Goal: Transaction & Acquisition: Purchase product/service

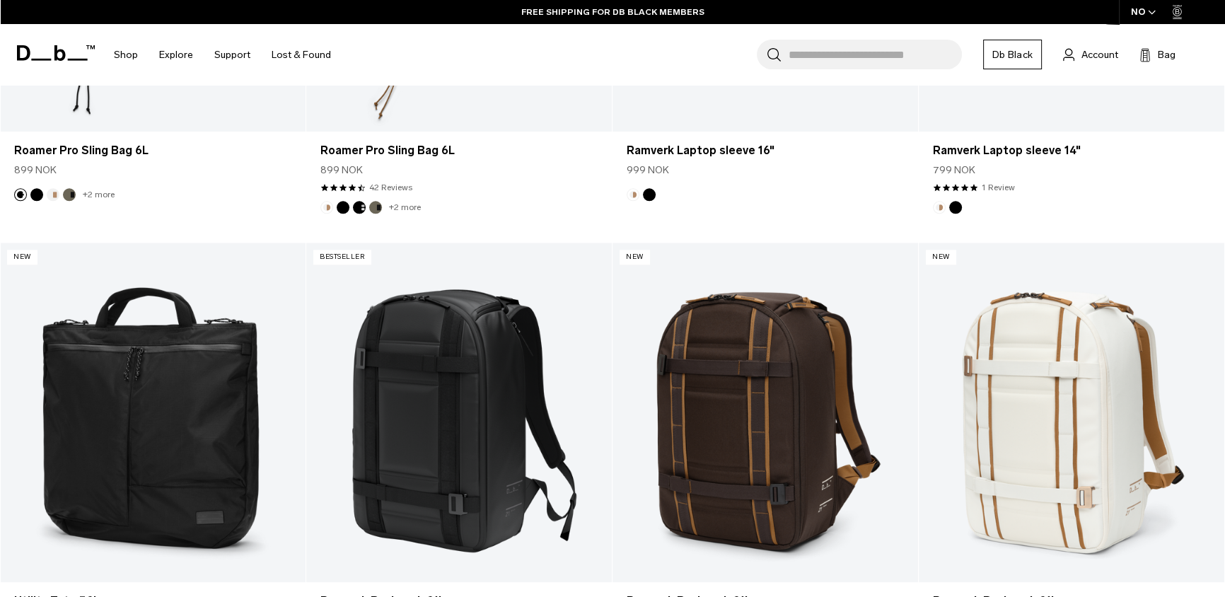
scroll to position [2149, 0]
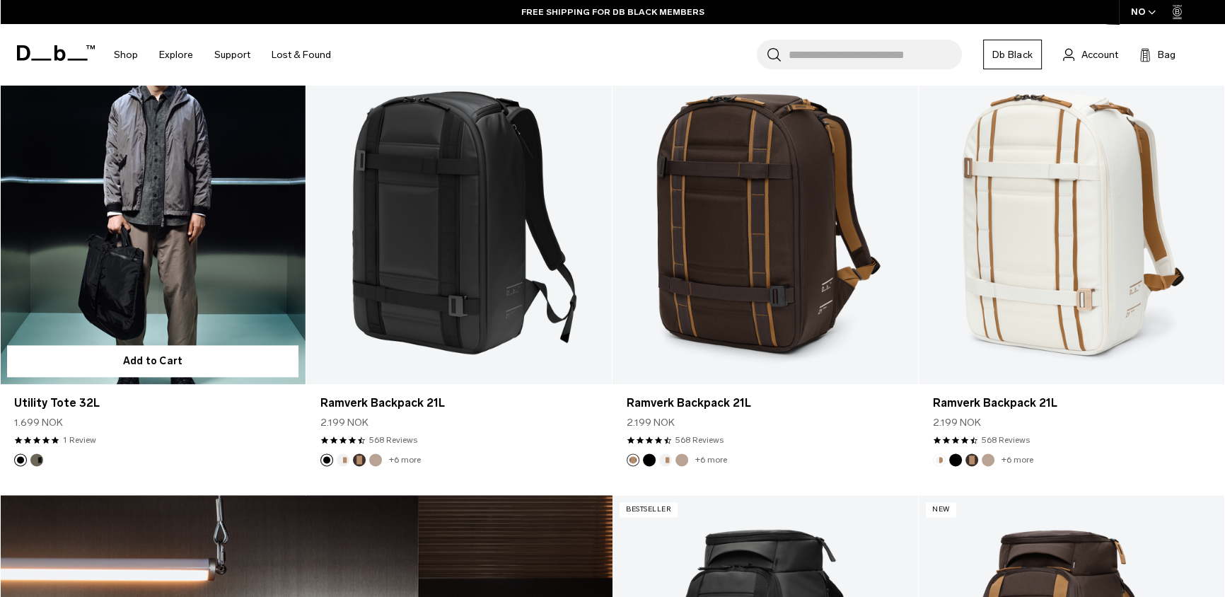
click at [226, 274] on link "Utility Tote 32L" at bounding box center [153, 214] width 306 height 339
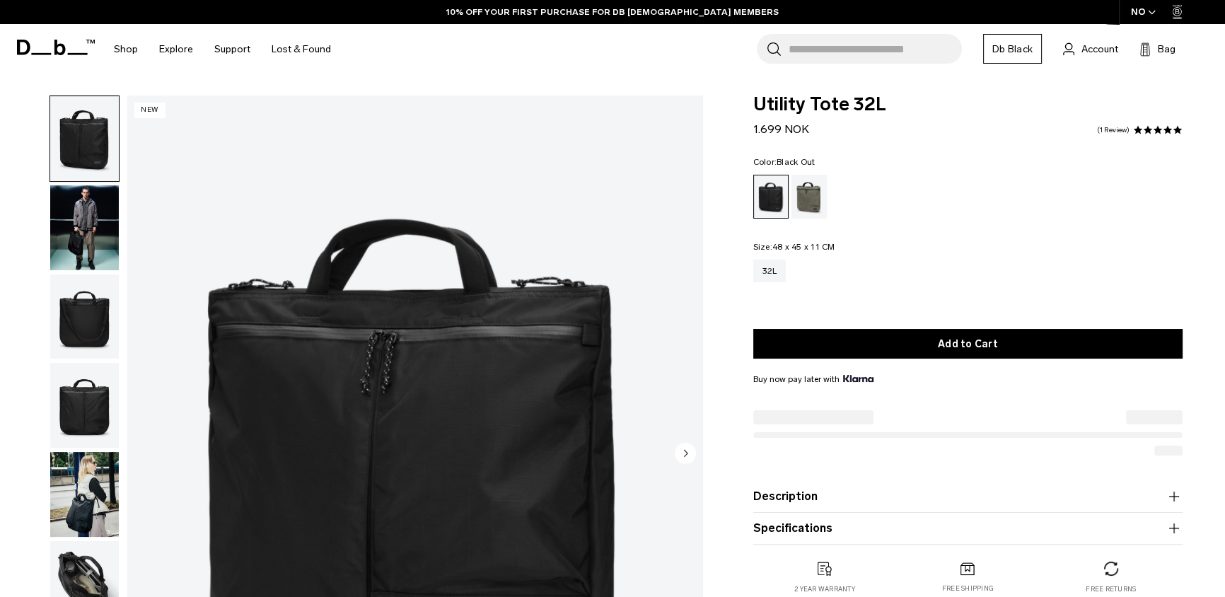
scroll to position [156, 0]
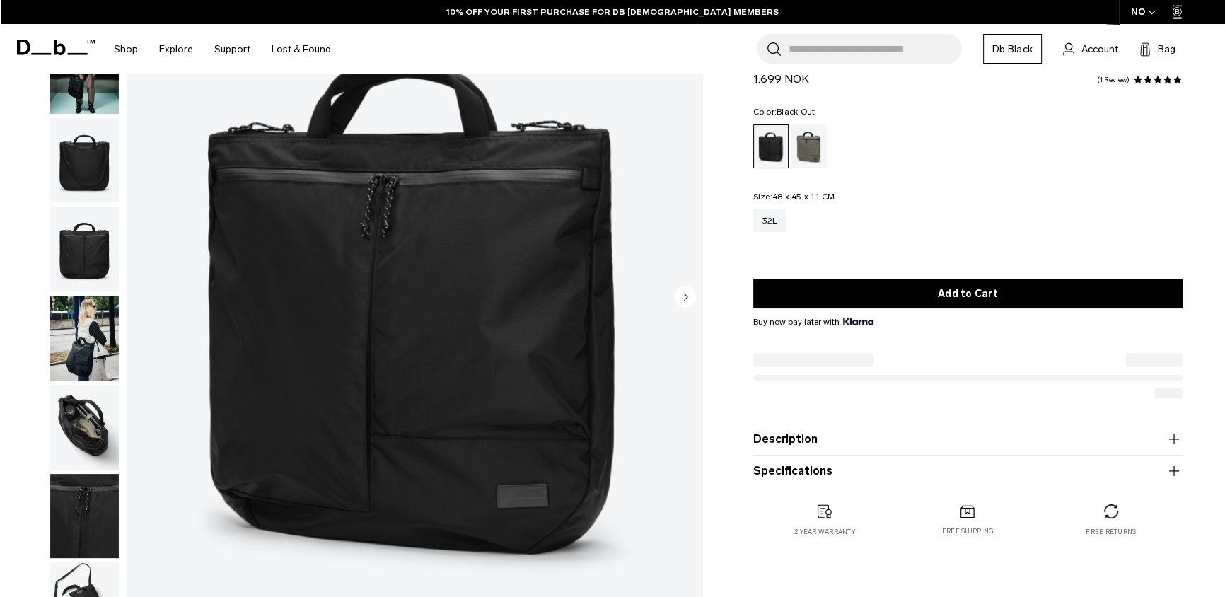
click at [65, 417] on img "button" at bounding box center [84, 427] width 69 height 85
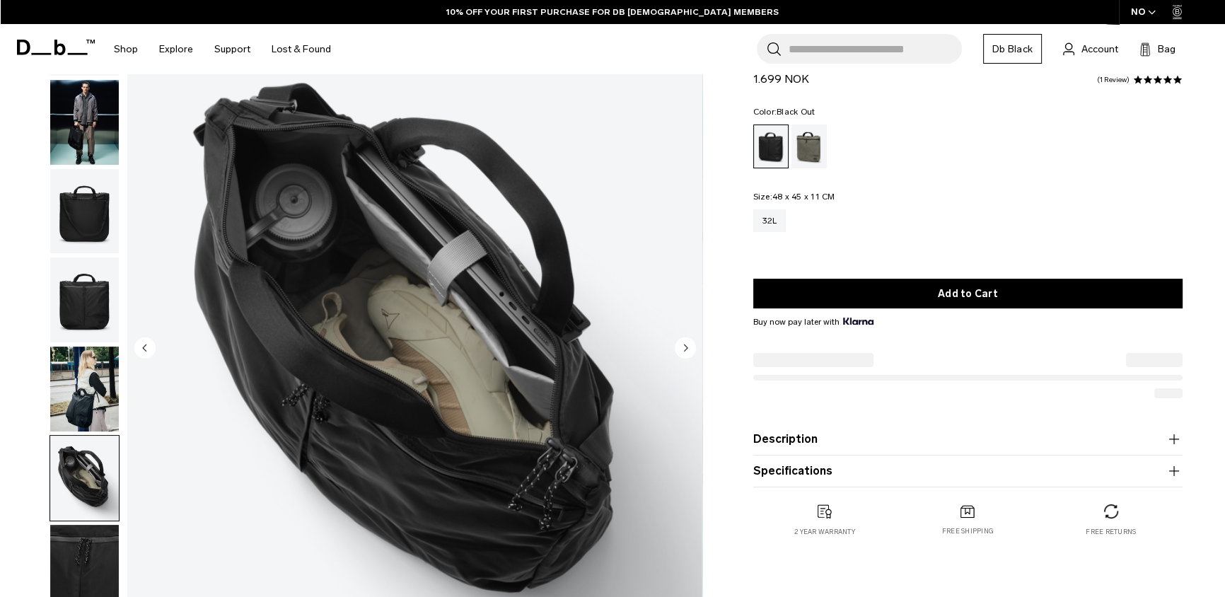
scroll to position [50, 0]
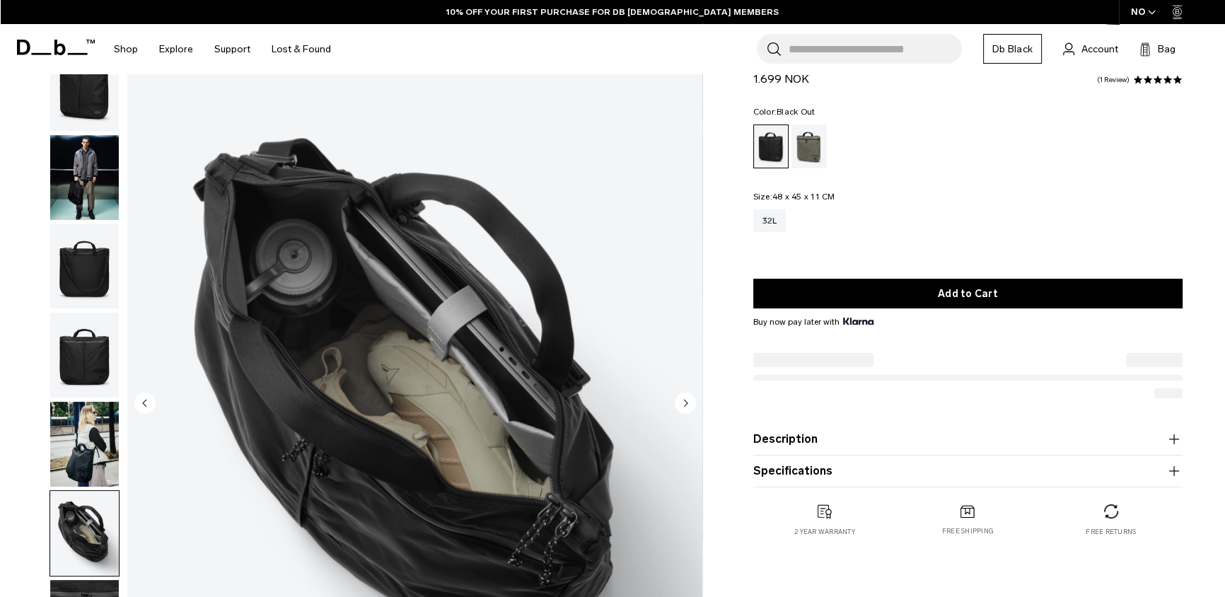
click at [79, 269] on img "button" at bounding box center [84, 266] width 69 height 85
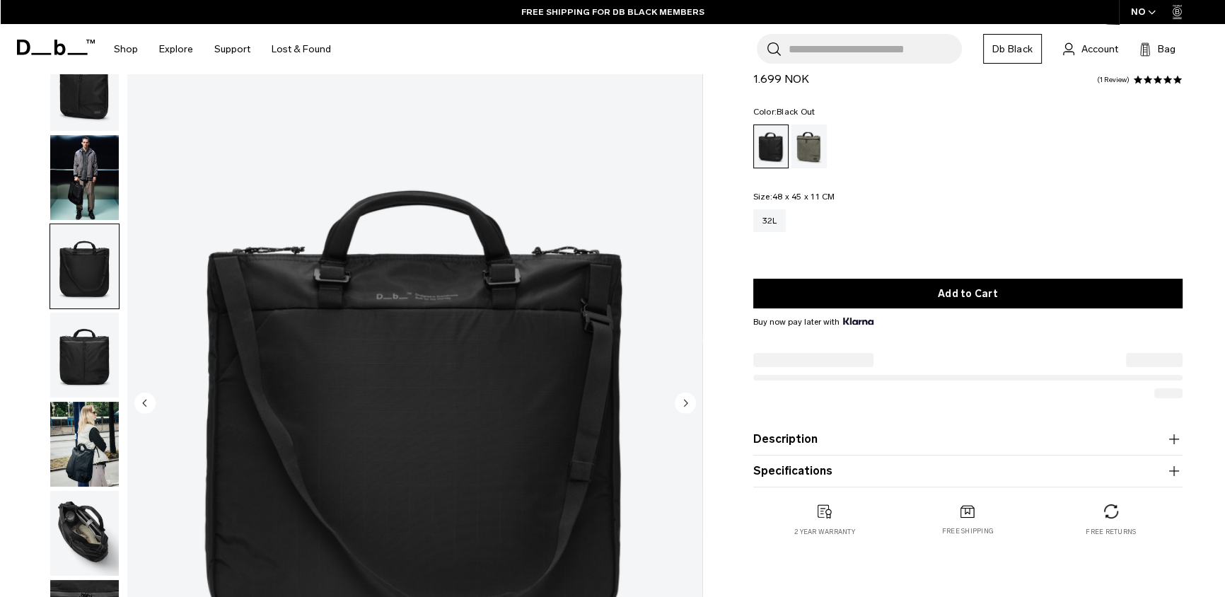
scroll to position [337, 0]
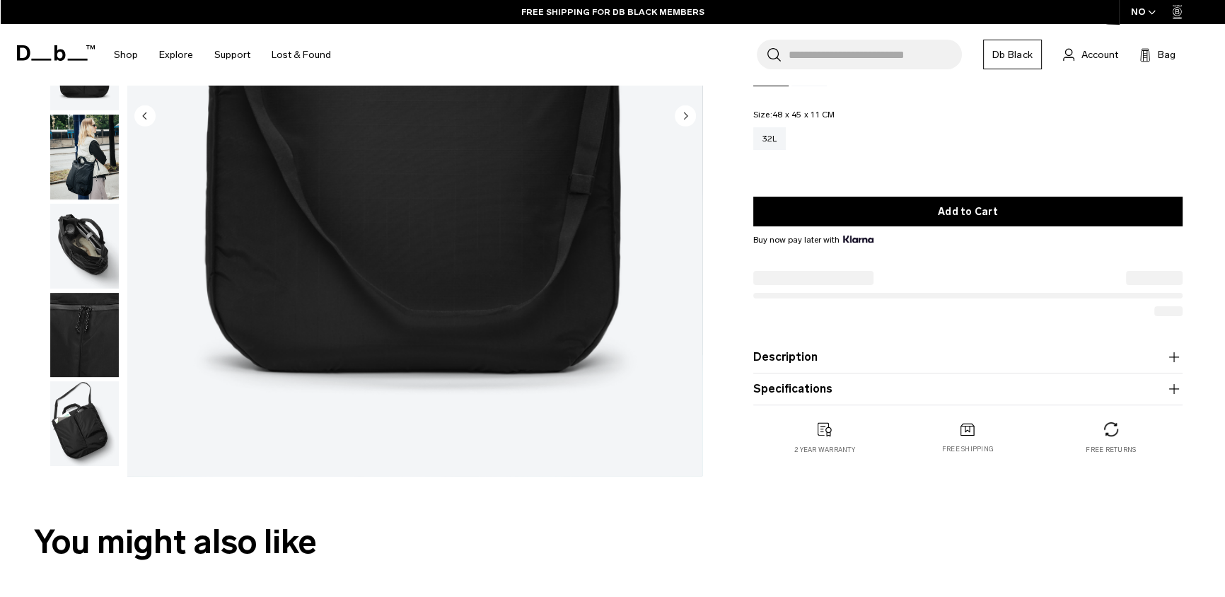
click at [66, 433] on img "button" at bounding box center [84, 423] width 69 height 85
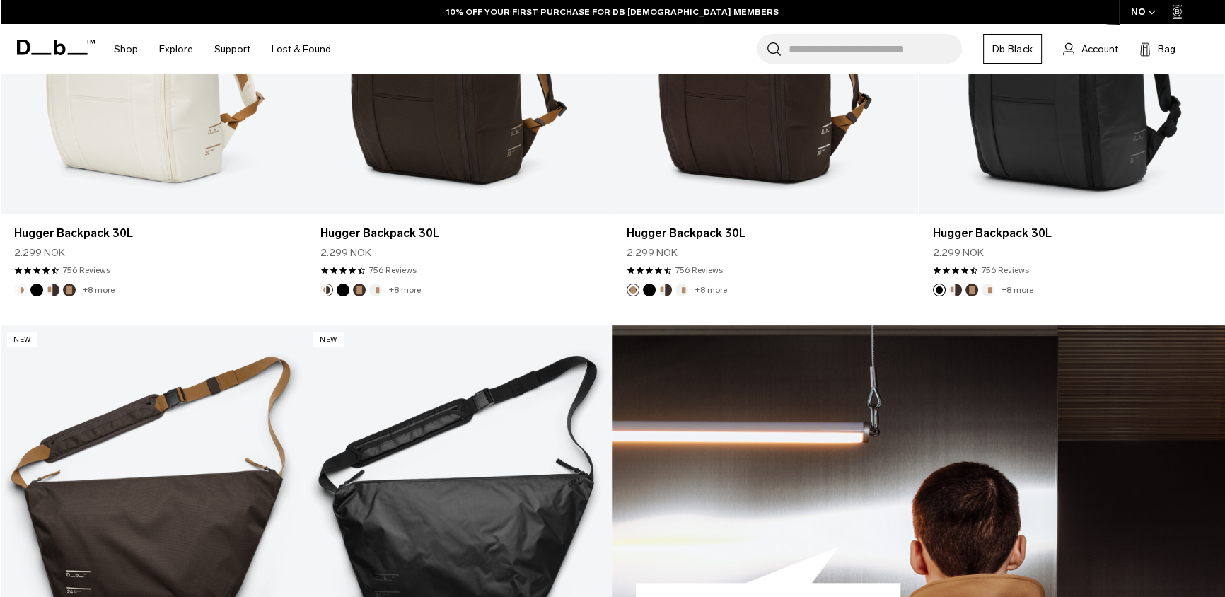
scroll to position [789, 0]
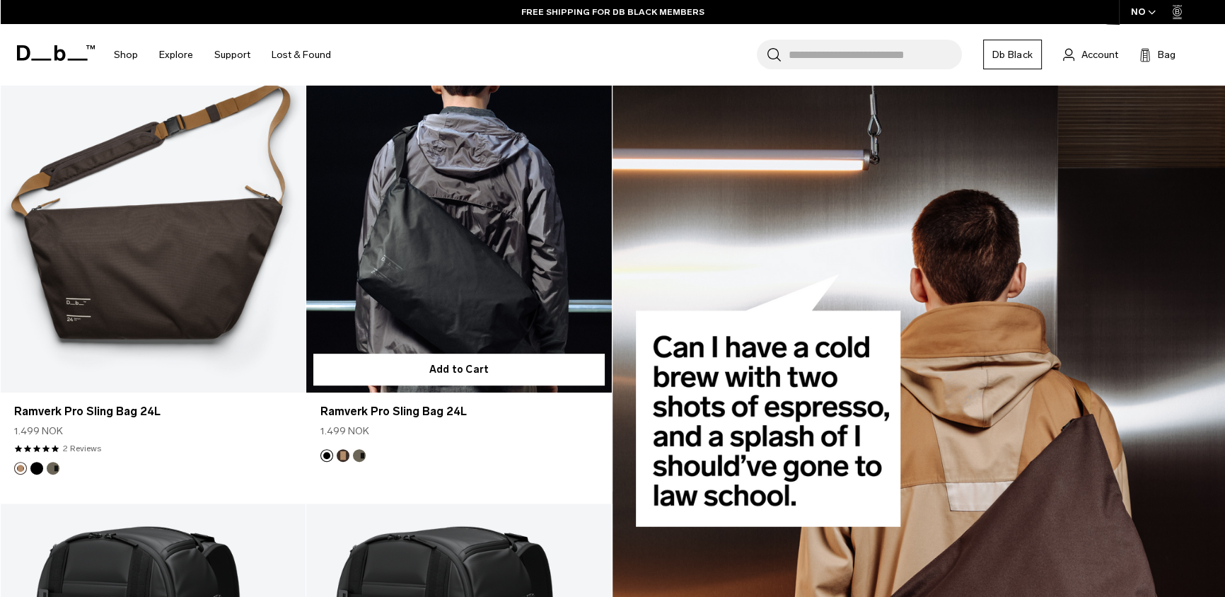
click at [420, 230] on link "Ramverk Pro Sling Bag 24L" at bounding box center [459, 222] width 306 height 339
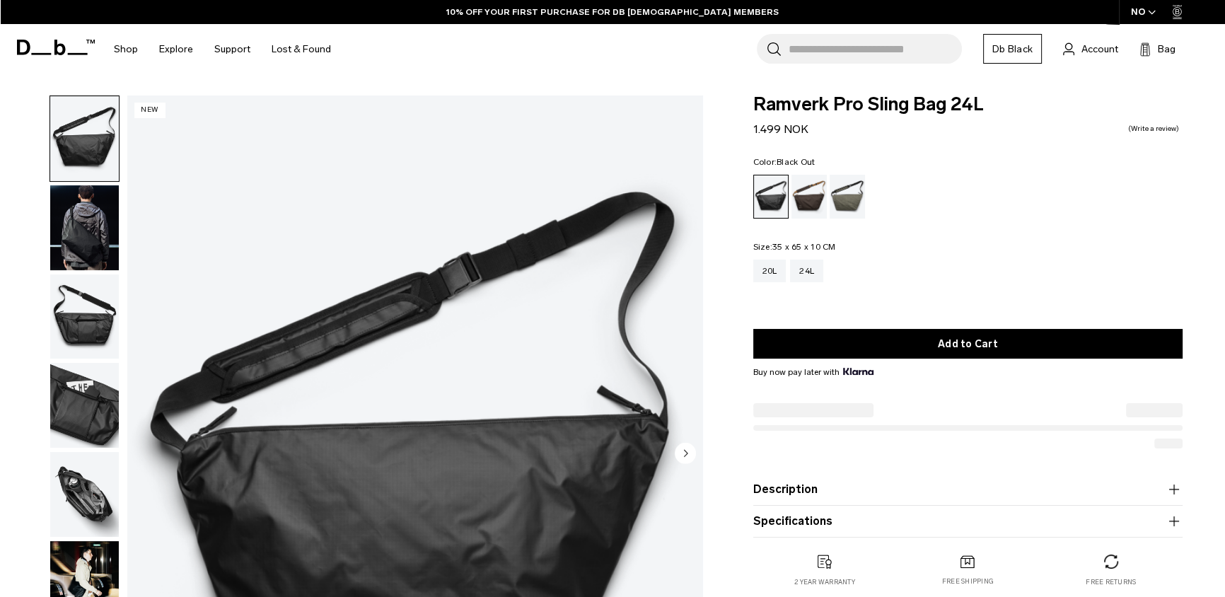
click at [95, 231] on img "button" at bounding box center [84, 227] width 69 height 85
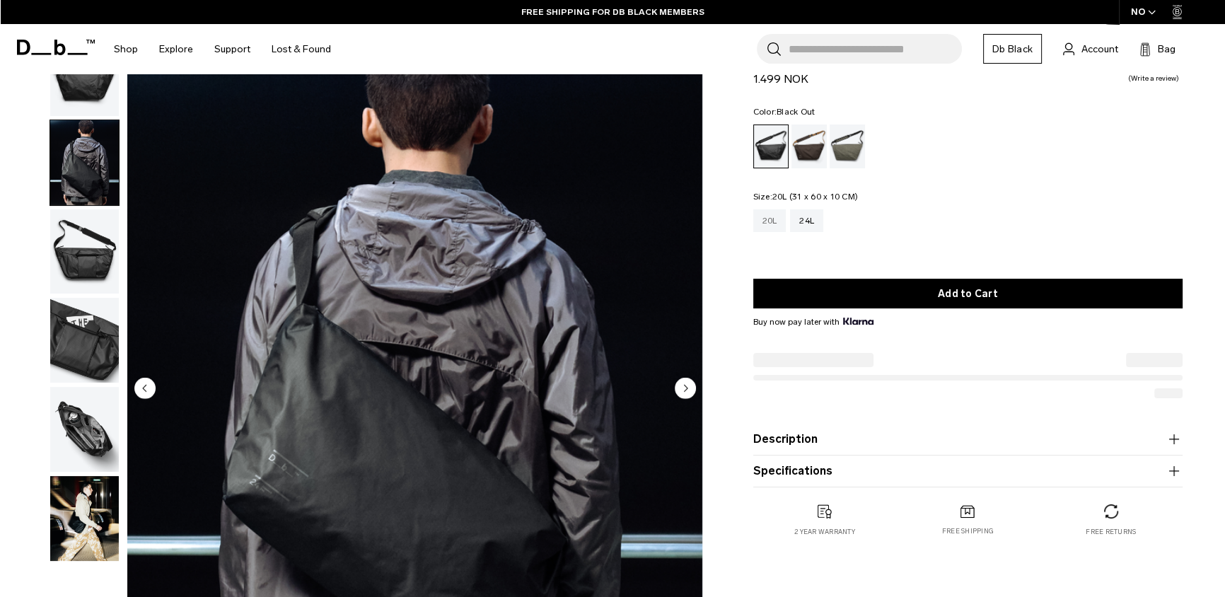
scroll to position [57, 0]
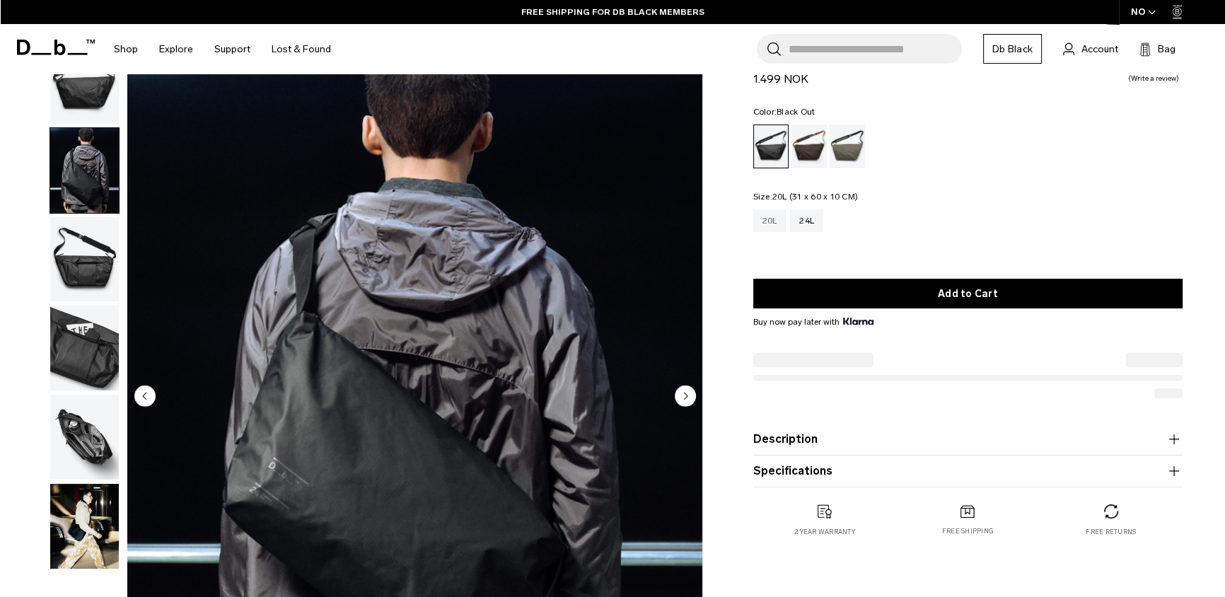
click at [773, 211] on div "20L" at bounding box center [769, 220] width 33 height 23
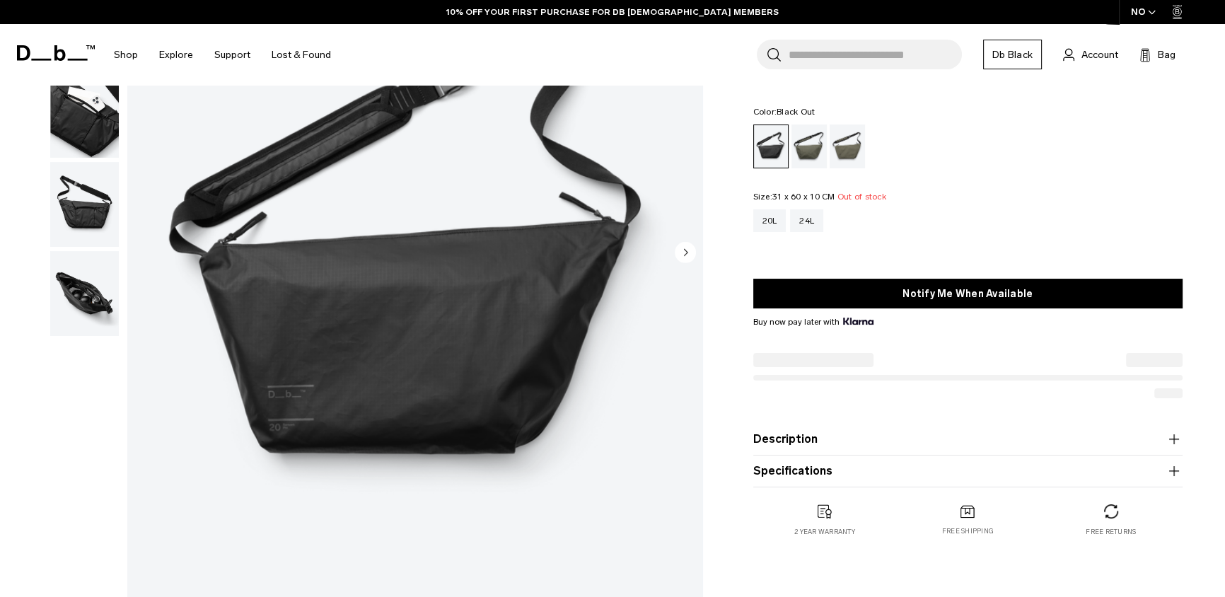
scroll to position [192, 0]
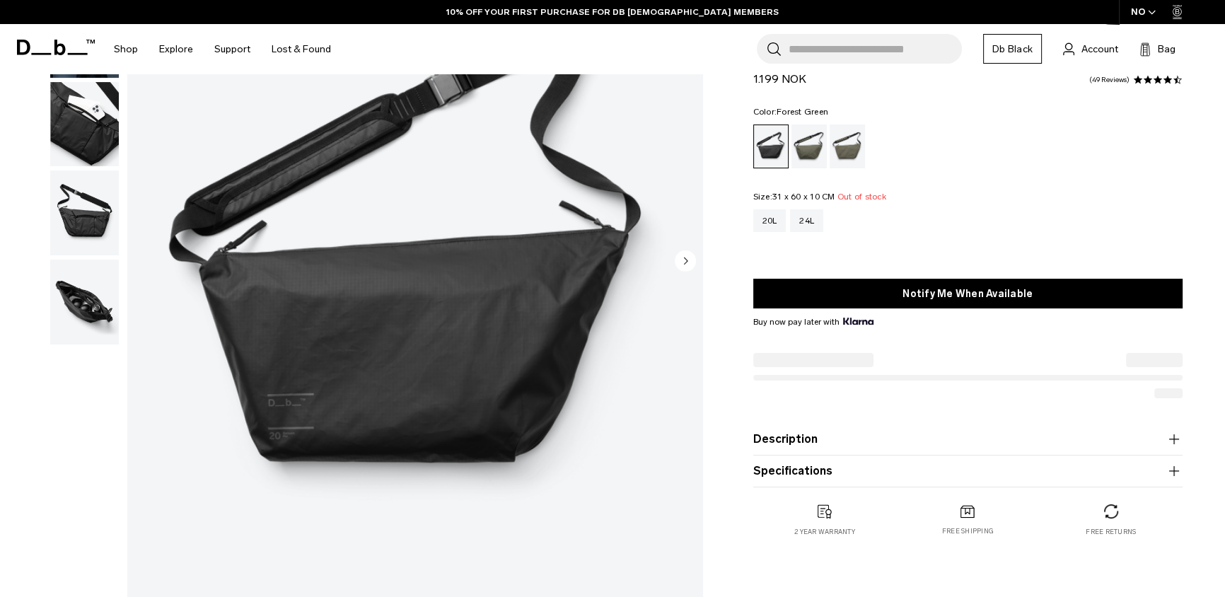
click at [810, 149] on div "Forest Green" at bounding box center [809, 146] width 36 height 44
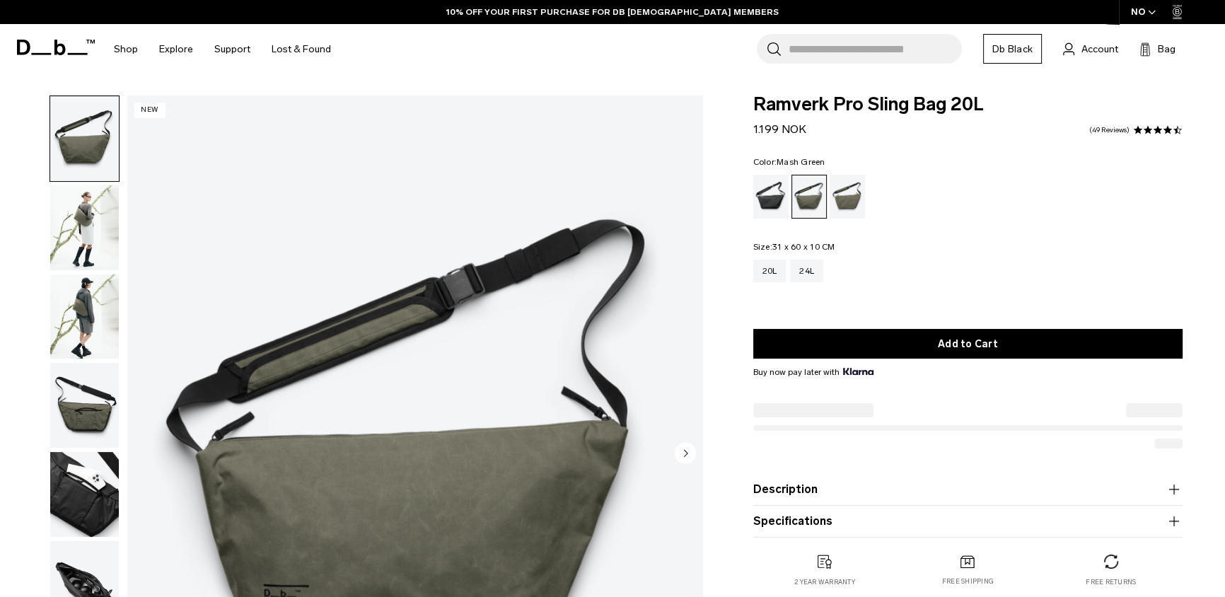
click at [856, 190] on div "Mash Green" at bounding box center [848, 197] width 36 height 44
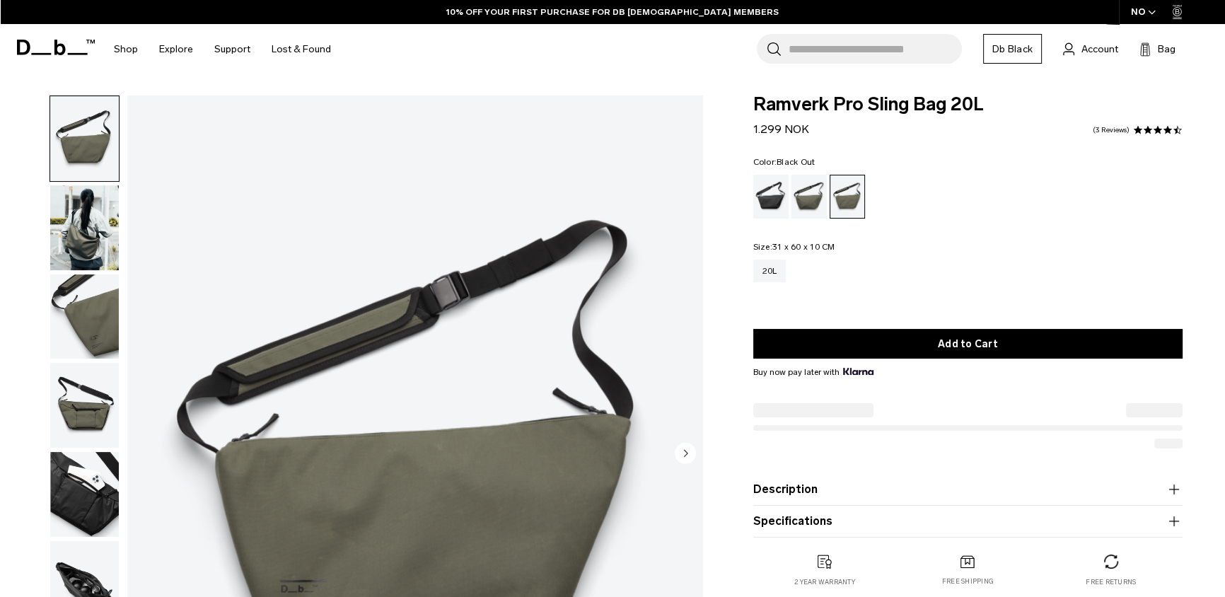
click at [781, 192] on div "Black Out" at bounding box center [771, 197] width 36 height 44
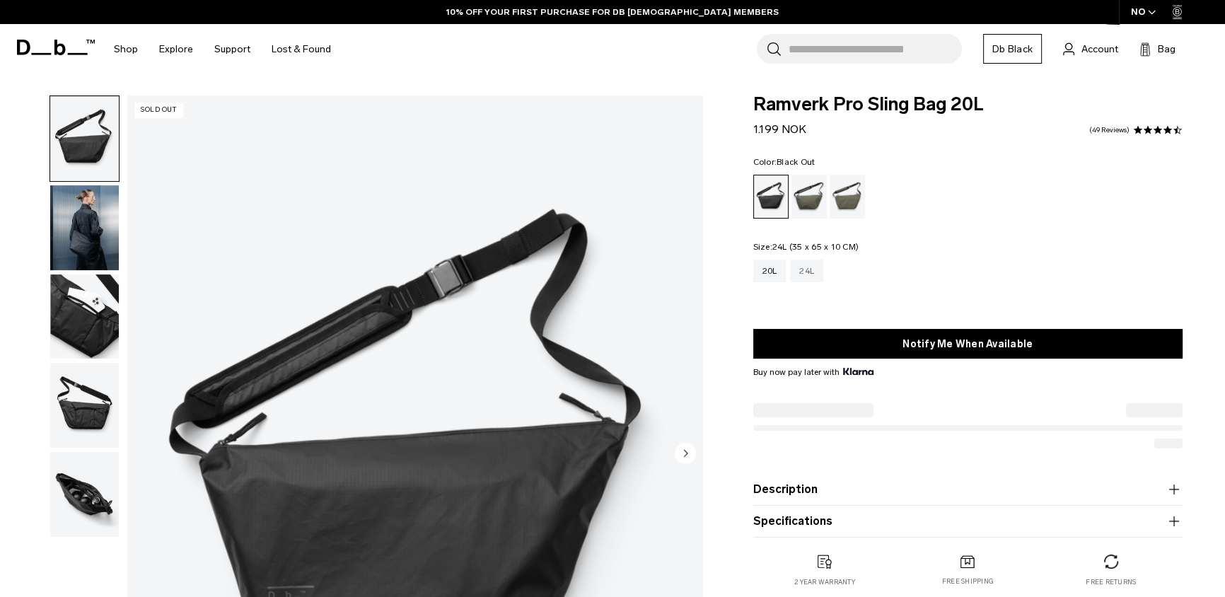
click at [818, 273] on div "24L" at bounding box center [806, 271] width 33 height 23
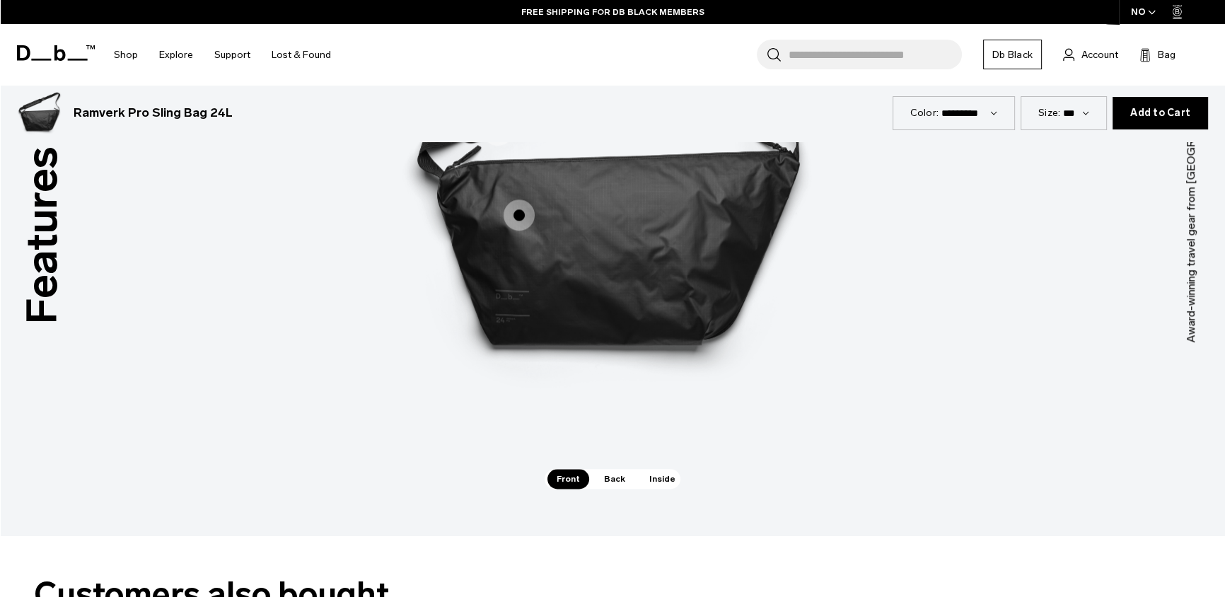
scroll to position [1975, 0]
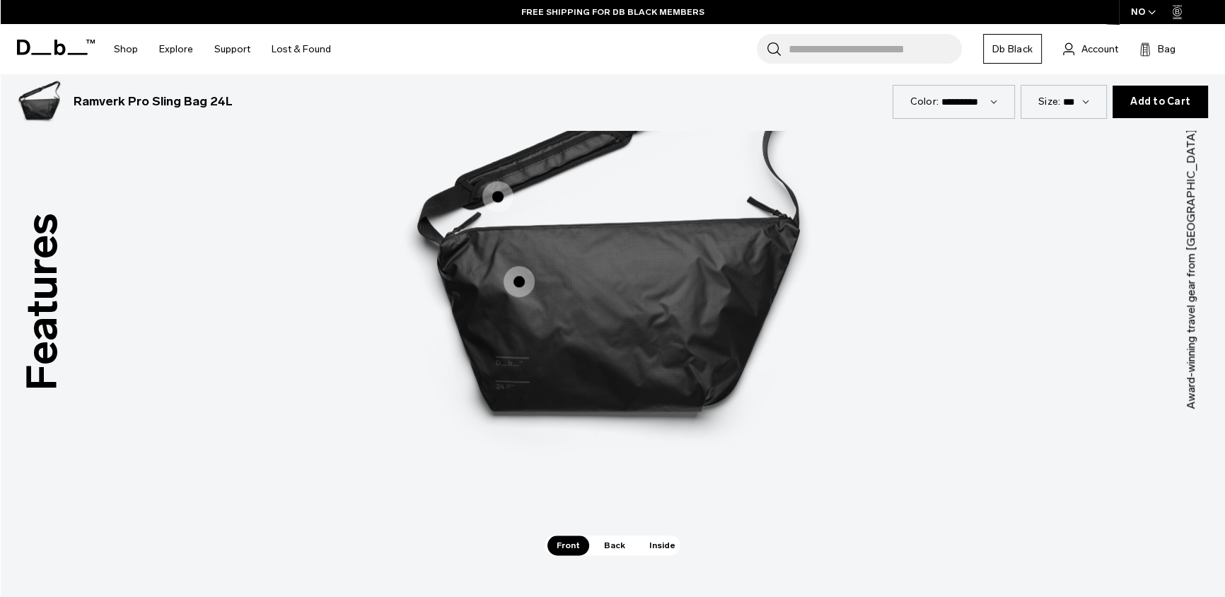
click at [653, 538] on span "Inside" at bounding box center [662, 545] width 45 height 20
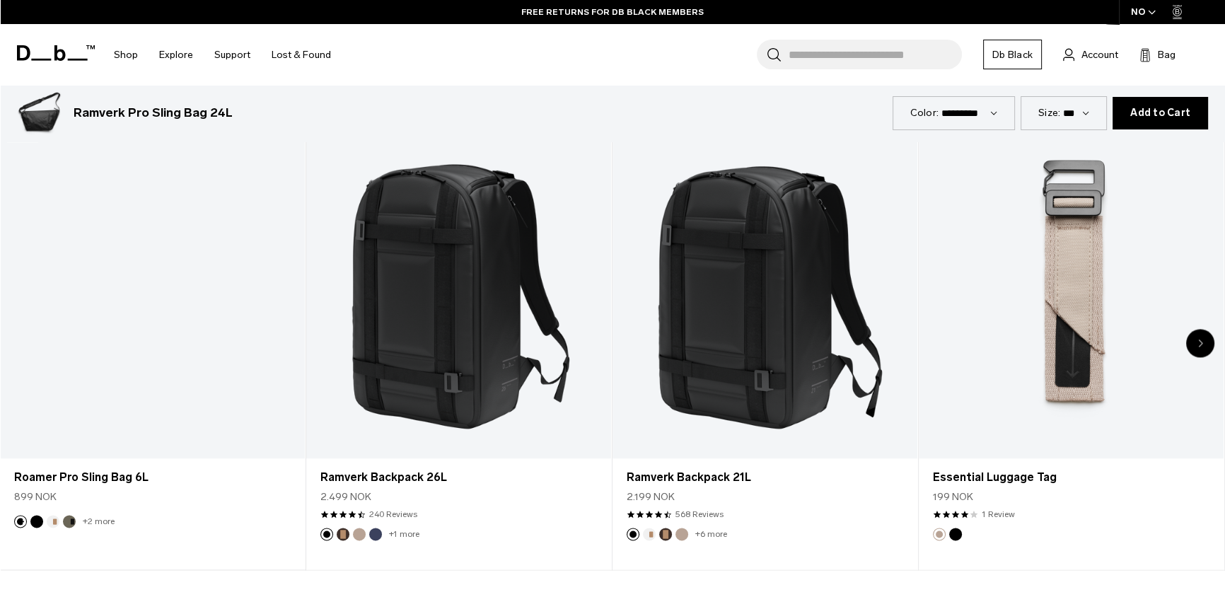
scroll to position [2708, 0]
